Goal: Navigation & Orientation: Find specific page/section

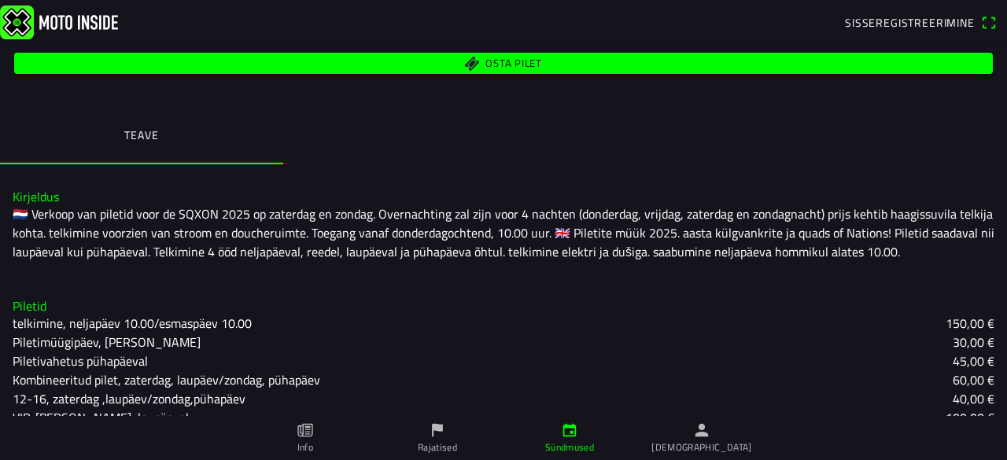
scroll to position [297, 0]
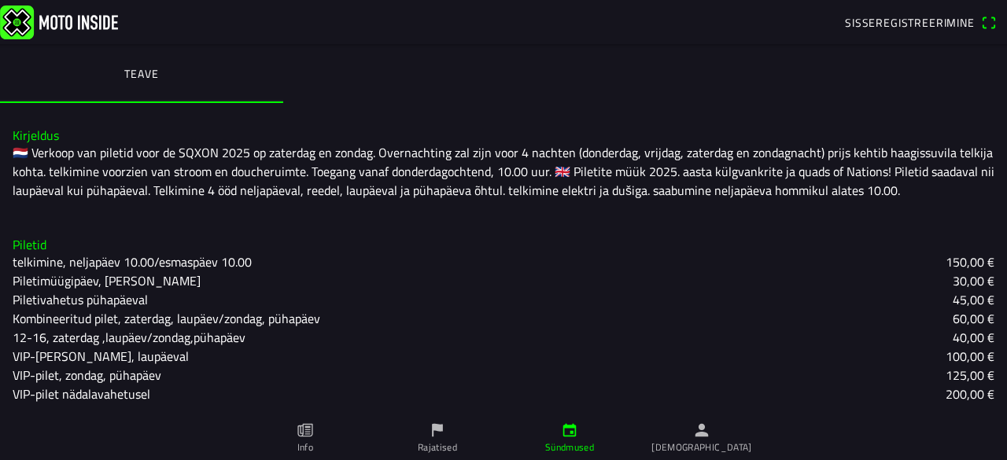
click at [439, 433] on icon "lipp" at bounding box center [437, 429] width 17 height 17
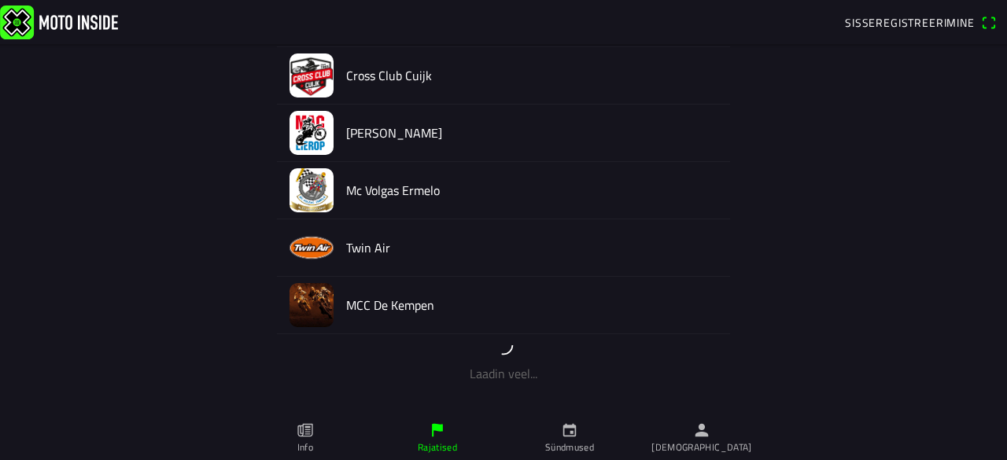
scroll to position [475, 0]
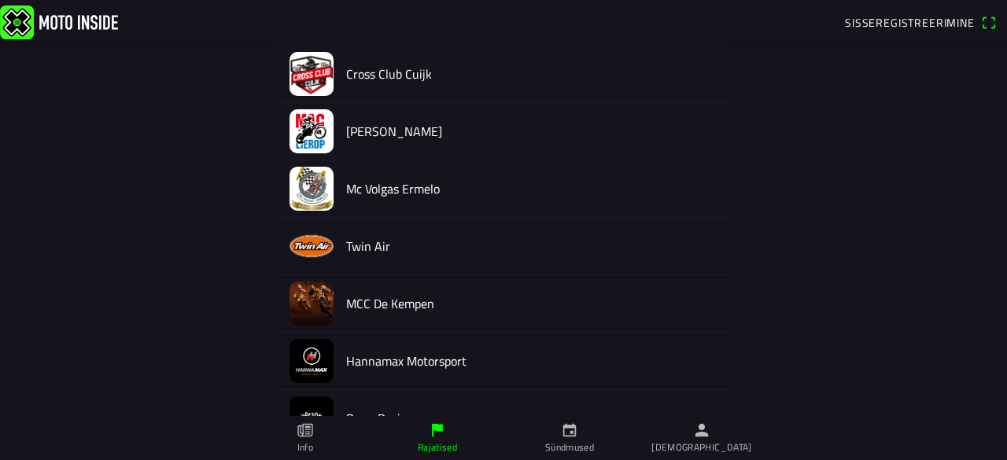
click at [318, 441] on link "Info" at bounding box center [305, 438] width 132 height 44
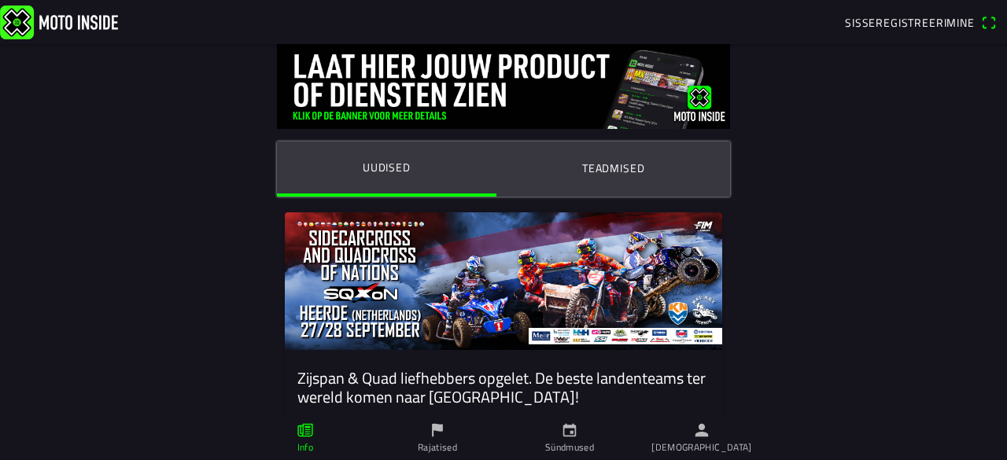
click at [624, 161] on font "Teadmised" at bounding box center [613, 168] width 63 height 17
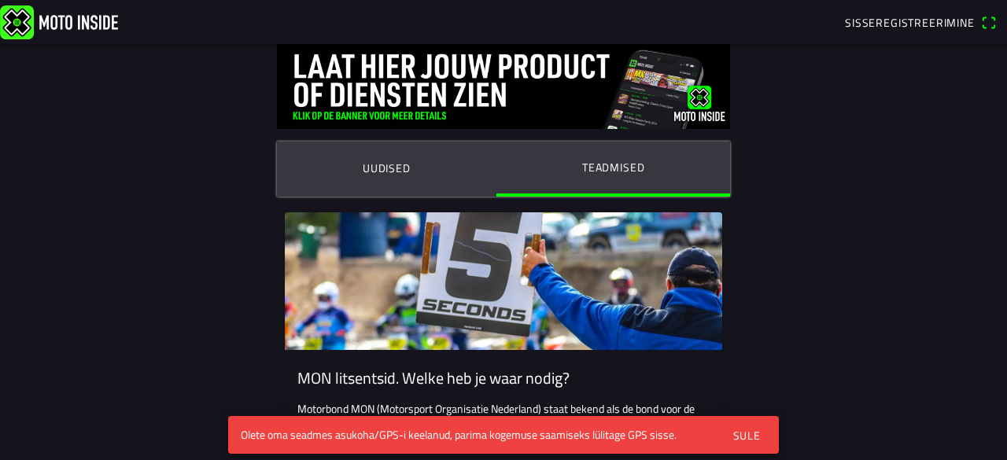
click at [72, 28] on img at bounding box center [59, 22] width 118 height 34
